Goal: Contribute content: Contribute content

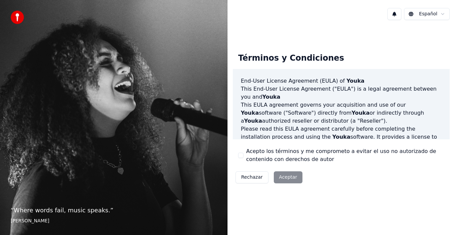
click at [287, 181] on div "Rechazar Aceptar" at bounding box center [269, 177] width 72 height 17
click at [288, 178] on div "Rechazar Aceptar" at bounding box center [269, 177] width 72 height 17
click at [289, 180] on div "Rechazar Aceptar" at bounding box center [269, 177] width 72 height 17
click at [288, 178] on div "Rechazar Aceptar" at bounding box center [269, 177] width 72 height 17
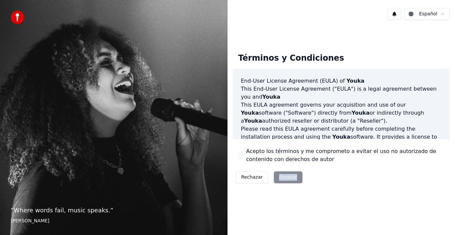
click at [288, 178] on div "Rechazar Aceptar" at bounding box center [269, 177] width 72 height 17
click at [240, 156] on button "Acepto los términos y me comprometo a evitar el uso no autorizado de contenido …" at bounding box center [240, 155] width 5 height 5
click at [282, 176] on button "Aceptar" at bounding box center [288, 177] width 29 height 12
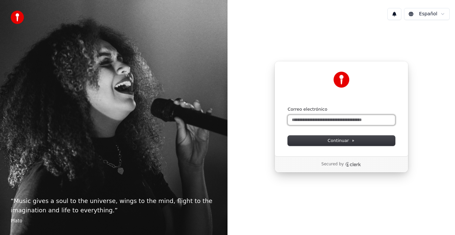
click at [318, 120] on input "Correo electrónico" at bounding box center [341, 120] width 107 height 10
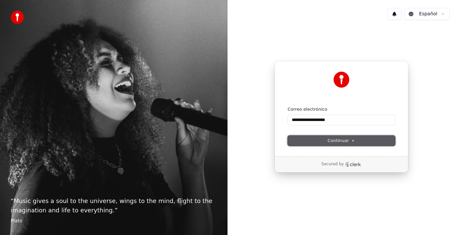
click at [330, 142] on span "Continuar" at bounding box center [341, 141] width 27 height 6
type input "**********"
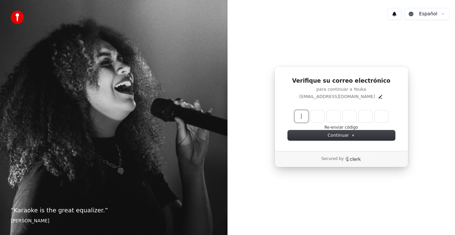
click at [300, 112] on input "Enter verification code" at bounding box center [348, 116] width 107 height 12
type input "******"
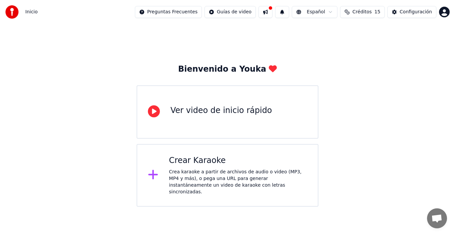
click at [218, 165] on div "Crear Karaoke" at bounding box center [238, 160] width 138 height 11
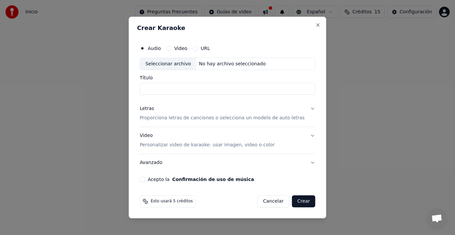
click at [307, 108] on button "Letras Proporciona letras de canciones o selecciona un modelo de auto letras" at bounding box center [228, 113] width 176 height 27
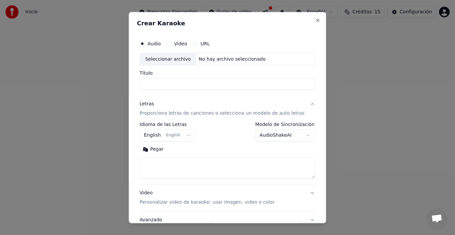
click at [301, 105] on button "Letras Proporciona letras de canciones o selecciona un modelo de auto letras" at bounding box center [228, 108] width 176 height 27
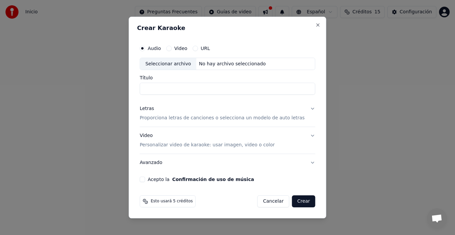
click at [161, 47] on label "Audio" at bounding box center [154, 48] width 13 height 5
click at [145, 47] on button "Audio" at bounding box center [142, 48] width 5 height 5
click at [171, 63] on div "Seleccionar archivo" at bounding box center [168, 64] width 56 height 12
type input "**********"
click at [202, 119] on p "Proporciona letras de canciones o selecciona un modelo de auto letras" at bounding box center [222, 118] width 165 height 7
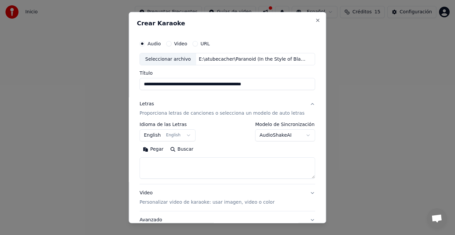
click at [150, 162] on textarea at bounding box center [228, 167] width 176 height 21
click at [154, 150] on button "Pegar" at bounding box center [153, 149] width 27 height 11
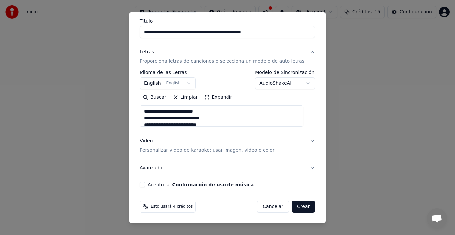
scroll to position [52, 0]
click at [304, 141] on button "Video Personalizar video de karaoke: usar imagen, video o color" at bounding box center [228, 145] width 176 height 27
type textarea "**********"
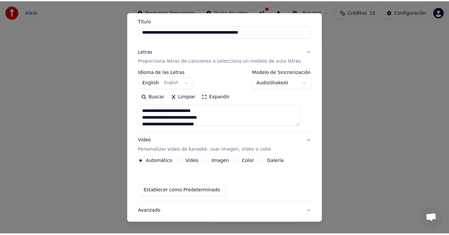
scroll to position [34, 0]
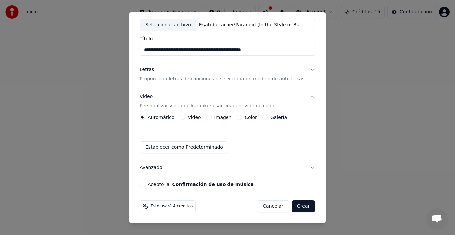
click at [145, 186] on button "Acepto la Confirmación de uso de música" at bounding box center [142, 184] width 5 height 5
click at [297, 208] on button "Crear" at bounding box center [303, 206] width 23 height 12
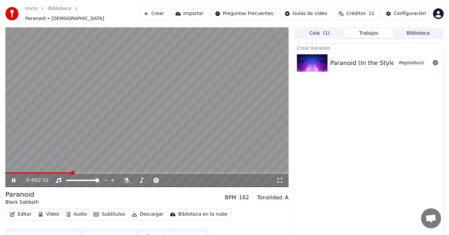
click at [12, 178] on icon at bounding box center [18, 180] width 15 height 5
